Goal: Register for event/course

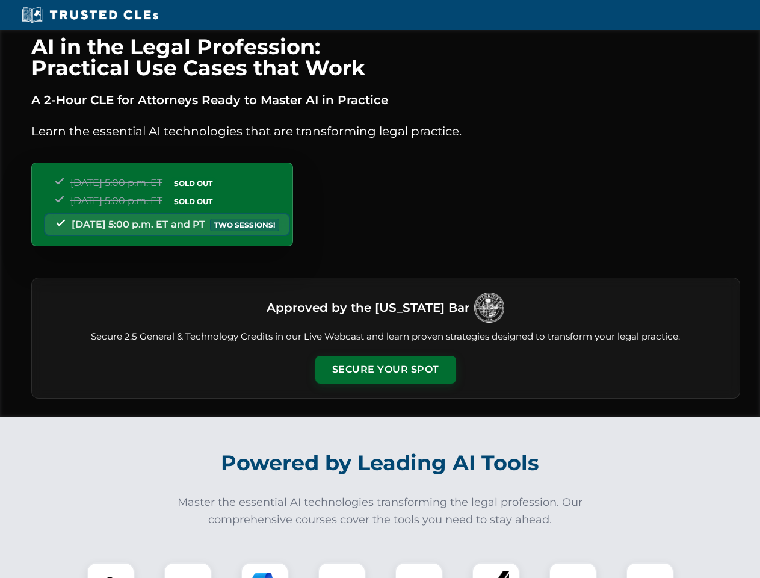
click at [385, 370] on button "Secure Your Spot" at bounding box center [385, 370] width 141 height 28
click at [111, 570] on img at bounding box center [110, 586] width 35 height 35
